Goal: Information Seeking & Learning: Learn about a topic

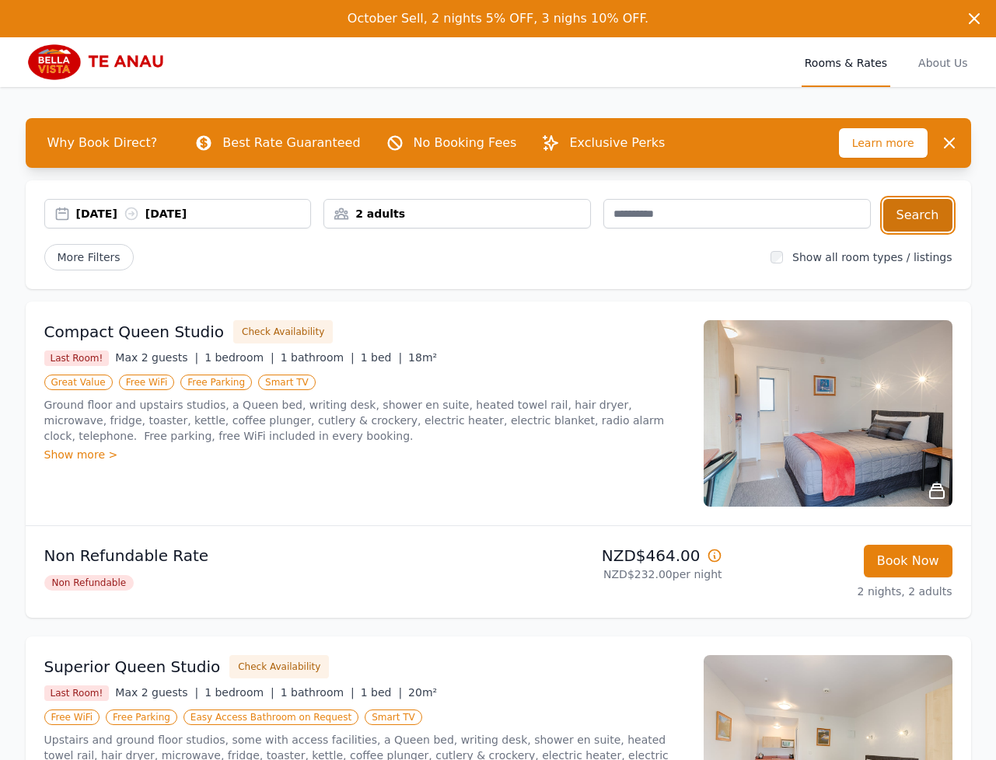
click at [911, 208] on button "Search" at bounding box center [917, 215] width 69 height 33
click at [109, 214] on div "03 Oct 2025 05 Oct 2025" at bounding box center [193, 214] width 235 height 16
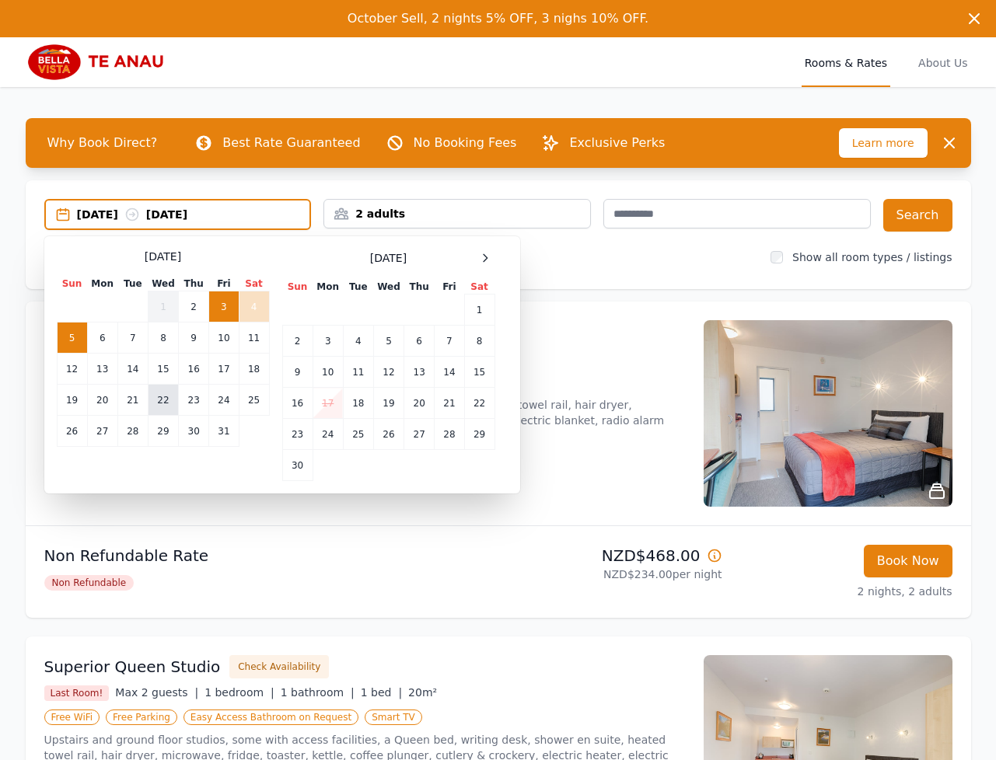
click at [156, 398] on td "22" at bounding box center [163, 400] width 30 height 31
drag, startPoint x: 213, startPoint y: 399, endPoint x: 326, endPoint y: 346, distance: 125.2
click at [213, 399] on td "24" at bounding box center [224, 400] width 30 height 31
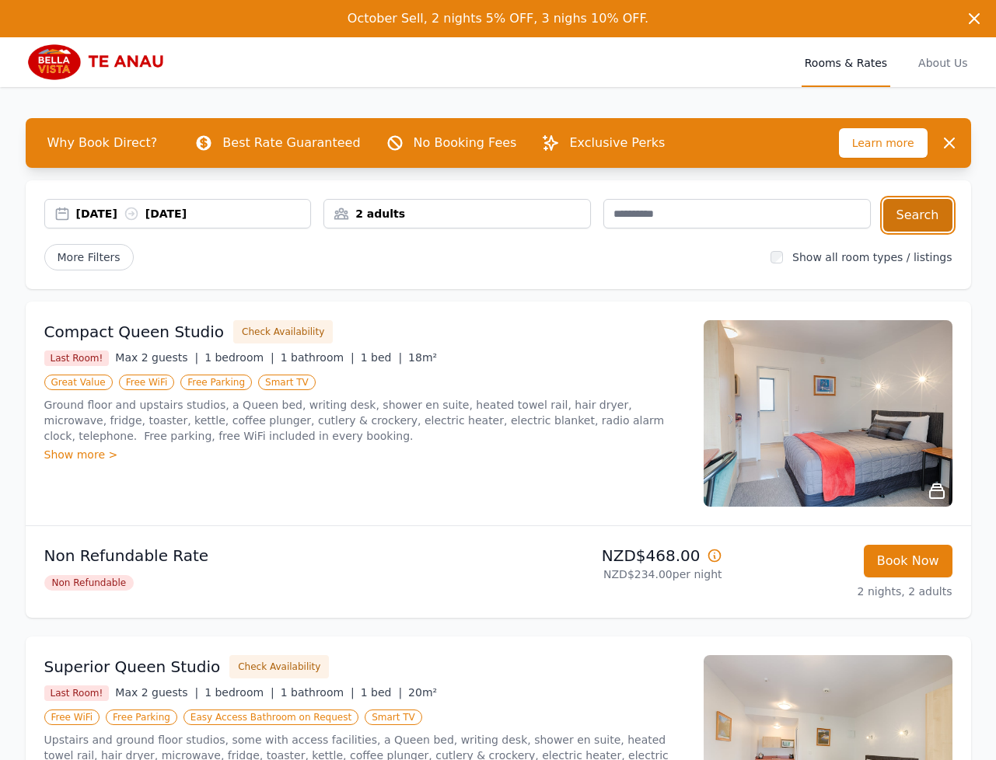
click at [916, 216] on button "Search" at bounding box center [917, 215] width 69 height 33
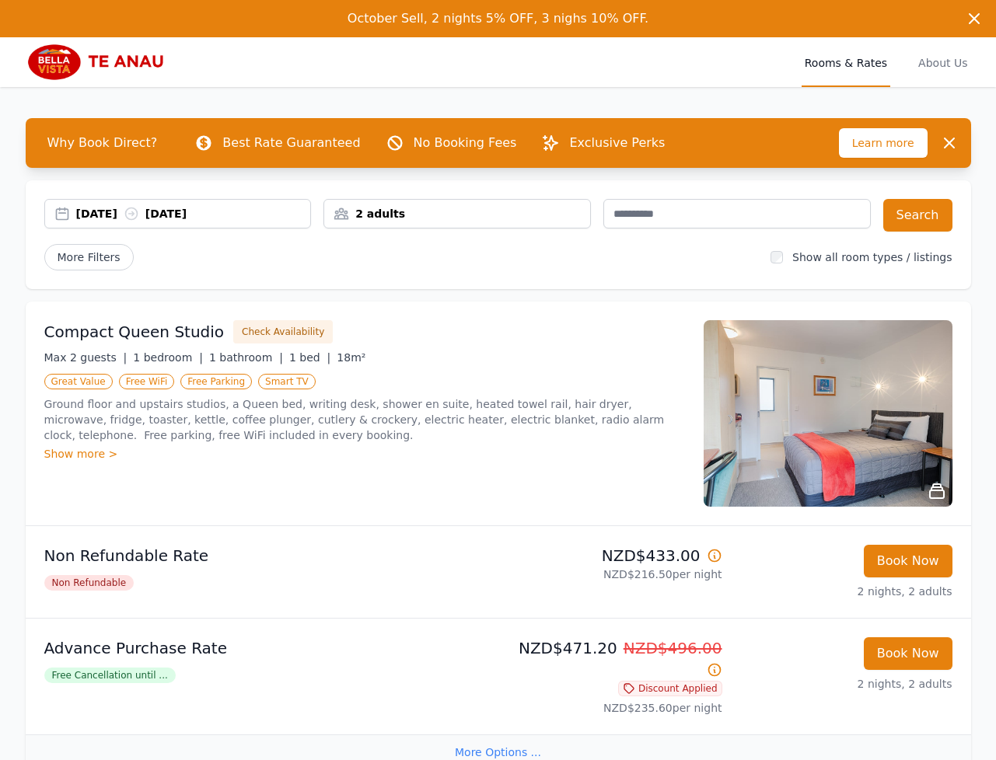
click at [90, 72] on img at bounding box center [101, 62] width 150 height 37
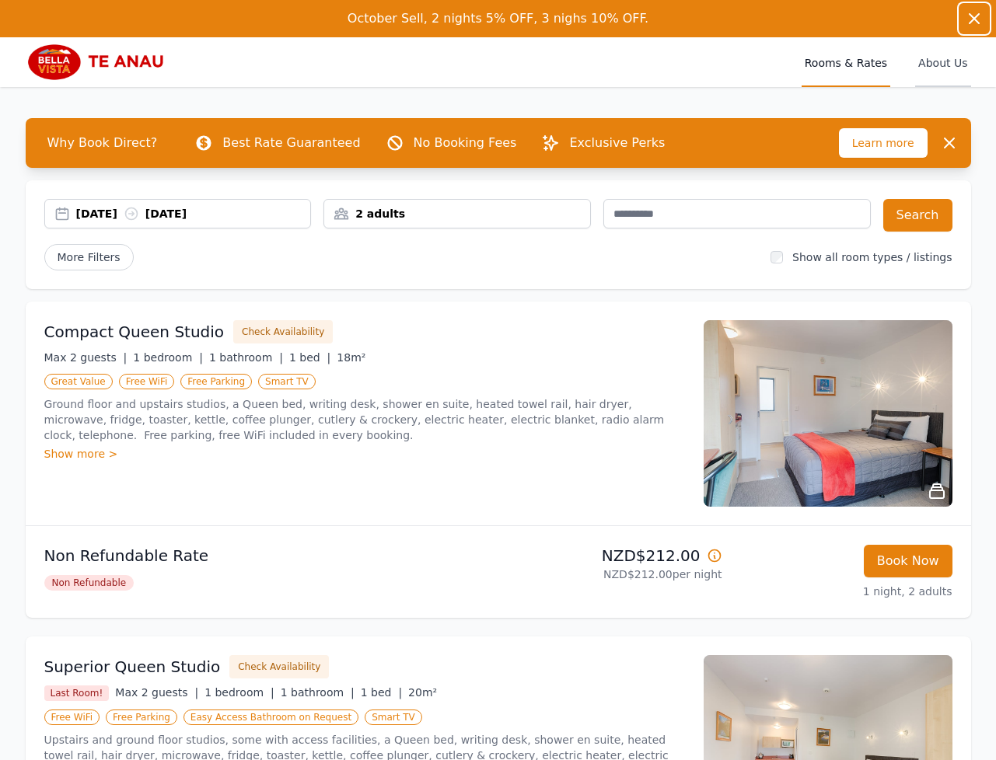
click at [968, 23] on icon "button" at bounding box center [974, 18] width 19 height 19
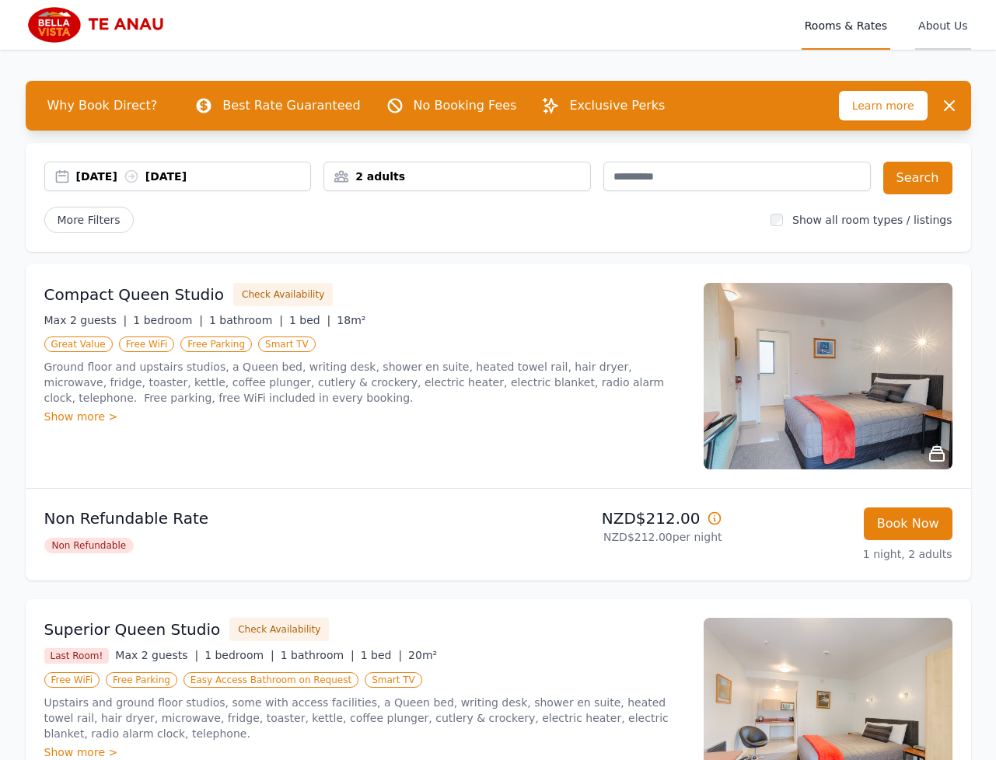
click at [938, 19] on span "About Us" at bounding box center [942, 25] width 55 height 50
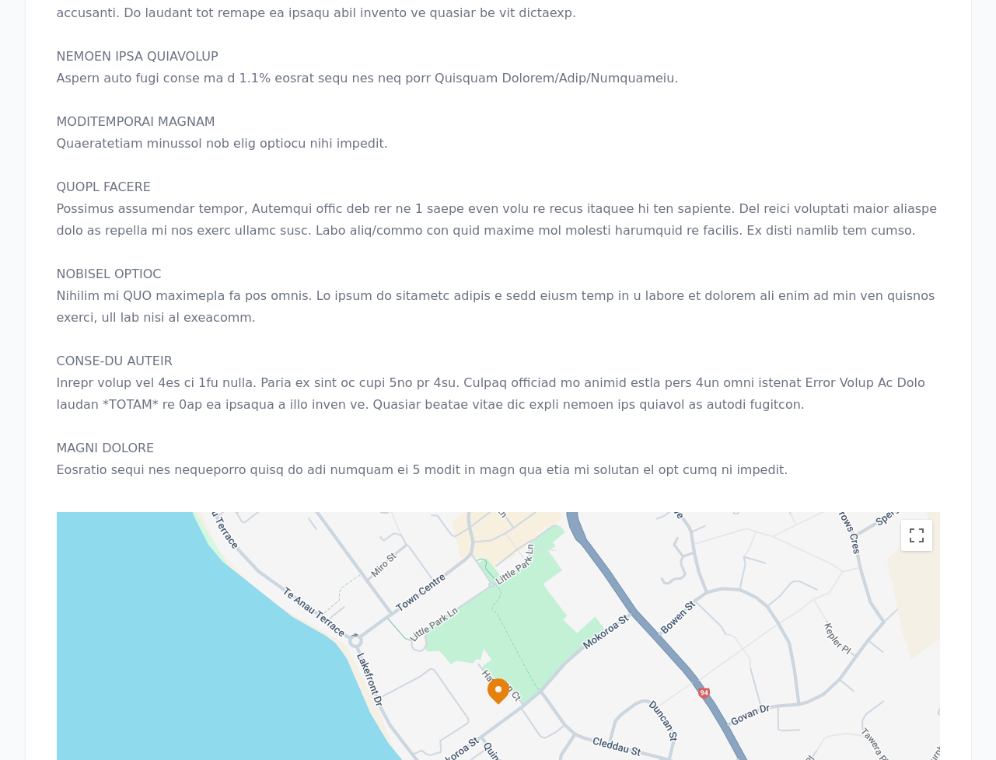
scroll to position [1032, 0]
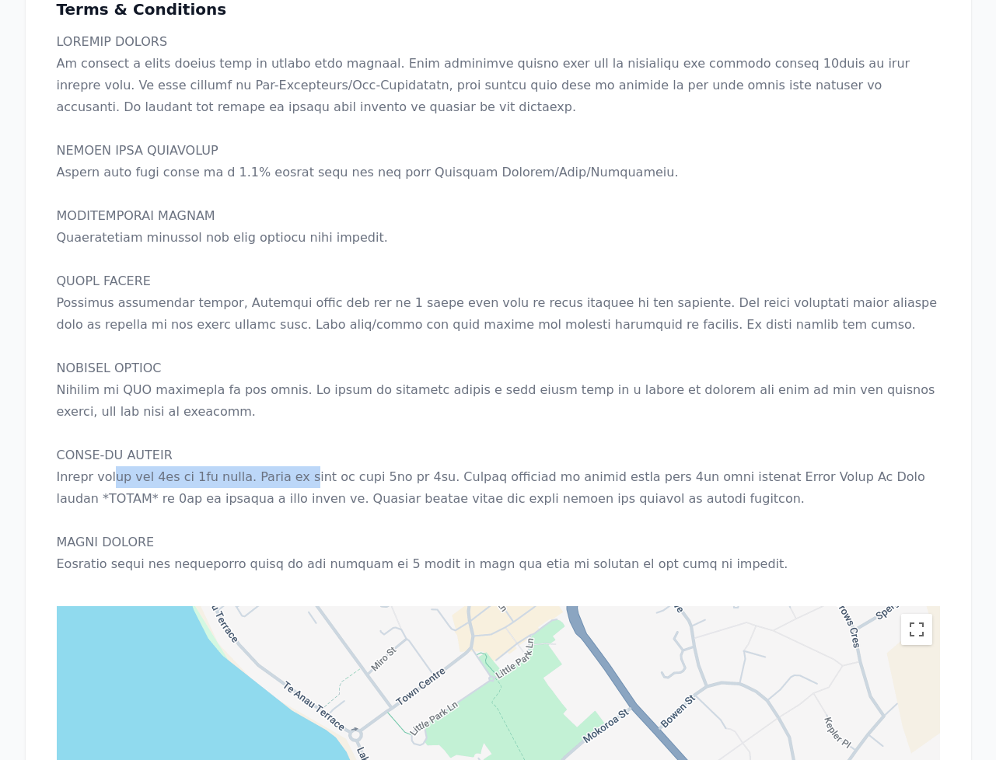
drag, startPoint x: 125, startPoint y: 455, endPoint x: 460, endPoint y: 454, distance: 335.0
click at [323, 454] on p at bounding box center [498, 303] width 883 height 544
drag, startPoint x: 460, startPoint y: 454, endPoint x: 281, endPoint y: 454, distance: 178.8
click at [315, 454] on p at bounding box center [498, 303] width 883 height 544
drag, startPoint x: 149, startPoint y: 454, endPoint x: 82, endPoint y: 454, distance: 67.6
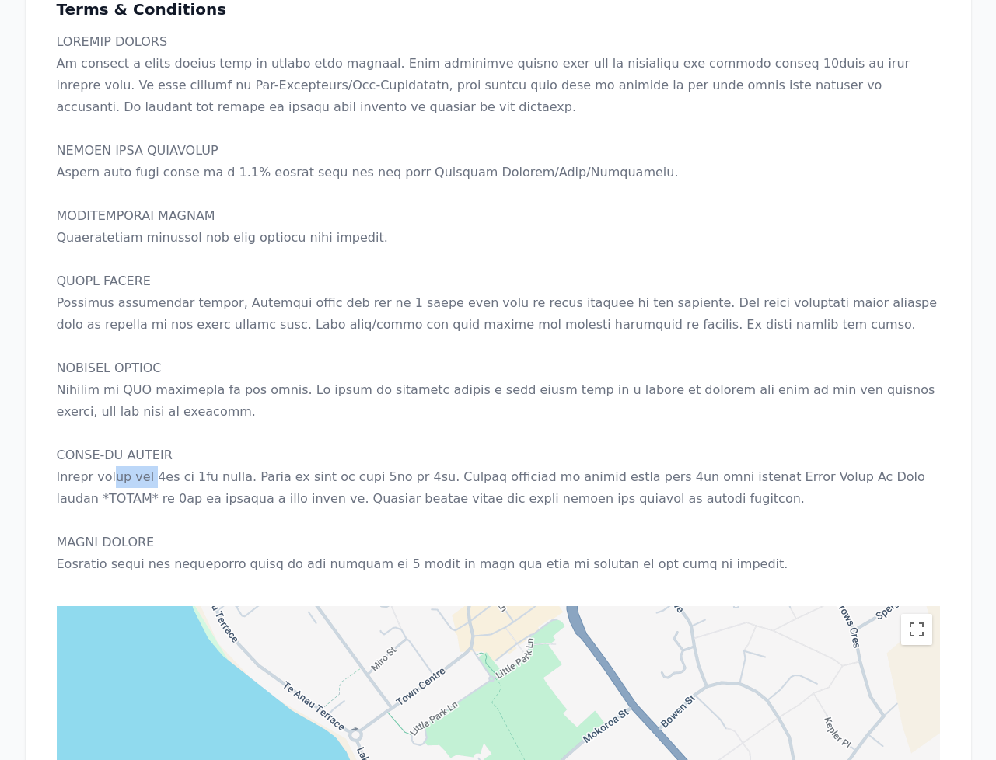
click at [114, 454] on p at bounding box center [498, 303] width 883 height 544
drag, startPoint x: 72, startPoint y: 455, endPoint x: 333, endPoint y: 454, distance: 261.2
click at [237, 455] on div "Welcome To [GEOGRAPHIC_DATA] Te Anau Check In 02:00 PM Check Out 10:00 AM Facil…" at bounding box center [498, 56] width 945 height 1940
drag, startPoint x: 428, startPoint y: 454, endPoint x: 298, endPoint y: 453, distance: 129.8
click at [298, 453] on p at bounding box center [498, 303] width 883 height 544
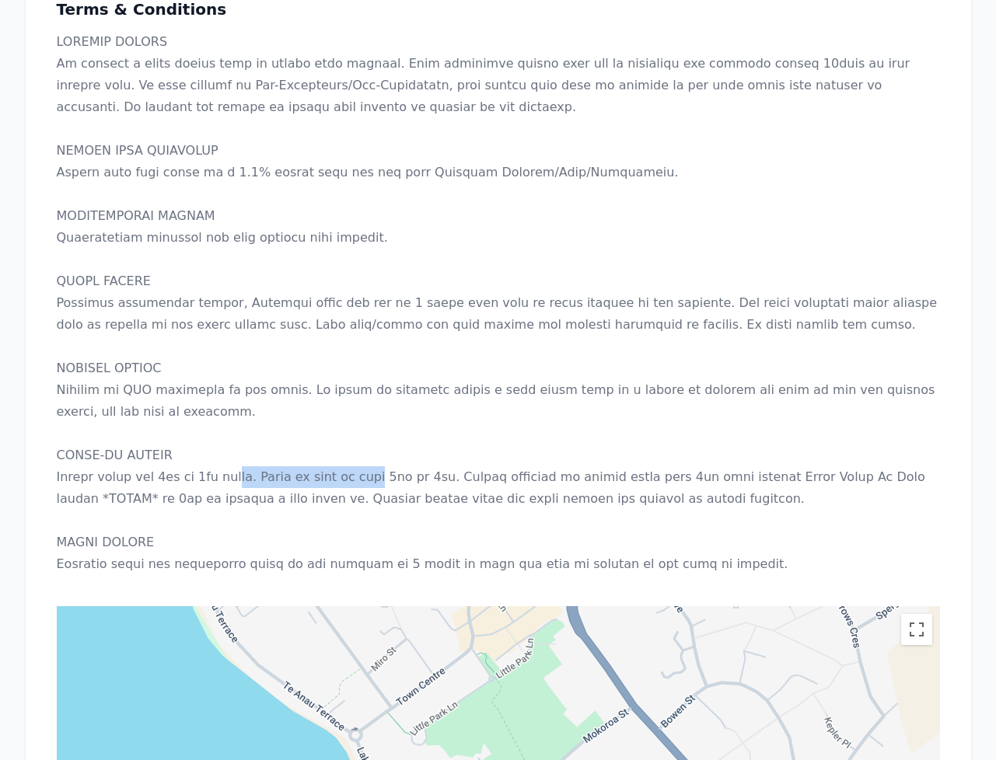
drag, startPoint x: 256, startPoint y: 455, endPoint x: 455, endPoint y: 456, distance: 199.0
click at [400, 456] on p at bounding box center [498, 303] width 883 height 544
drag, startPoint x: 689, startPoint y: 456, endPoint x: 348, endPoint y: 456, distance: 341.2
click at [480, 456] on p at bounding box center [498, 303] width 883 height 544
drag, startPoint x: 413, startPoint y: 456, endPoint x: 712, endPoint y: 455, distance: 299.3
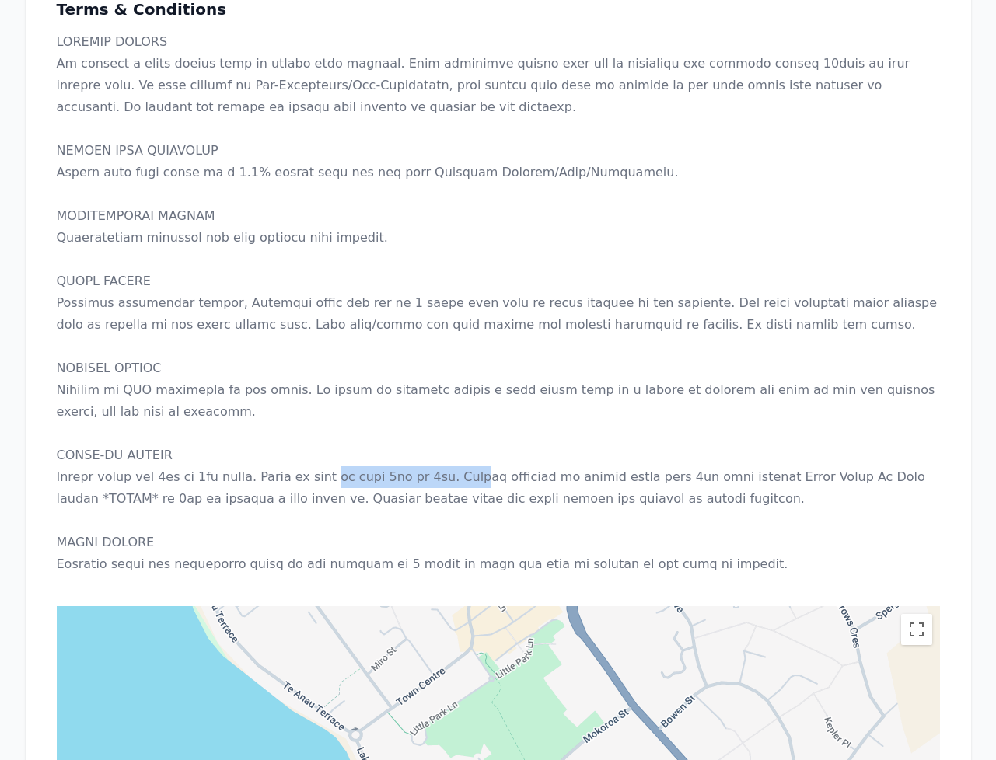
click at [498, 456] on p at bounding box center [498, 303] width 883 height 544
drag, startPoint x: 686, startPoint y: 454, endPoint x: 389, endPoint y: 454, distance: 296.2
click at [537, 453] on p at bounding box center [498, 303] width 883 height 544
click at [389, 454] on p at bounding box center [498, 303] width 883 height 544
